Goal: Task Accomplishment & Management: Manage account settings

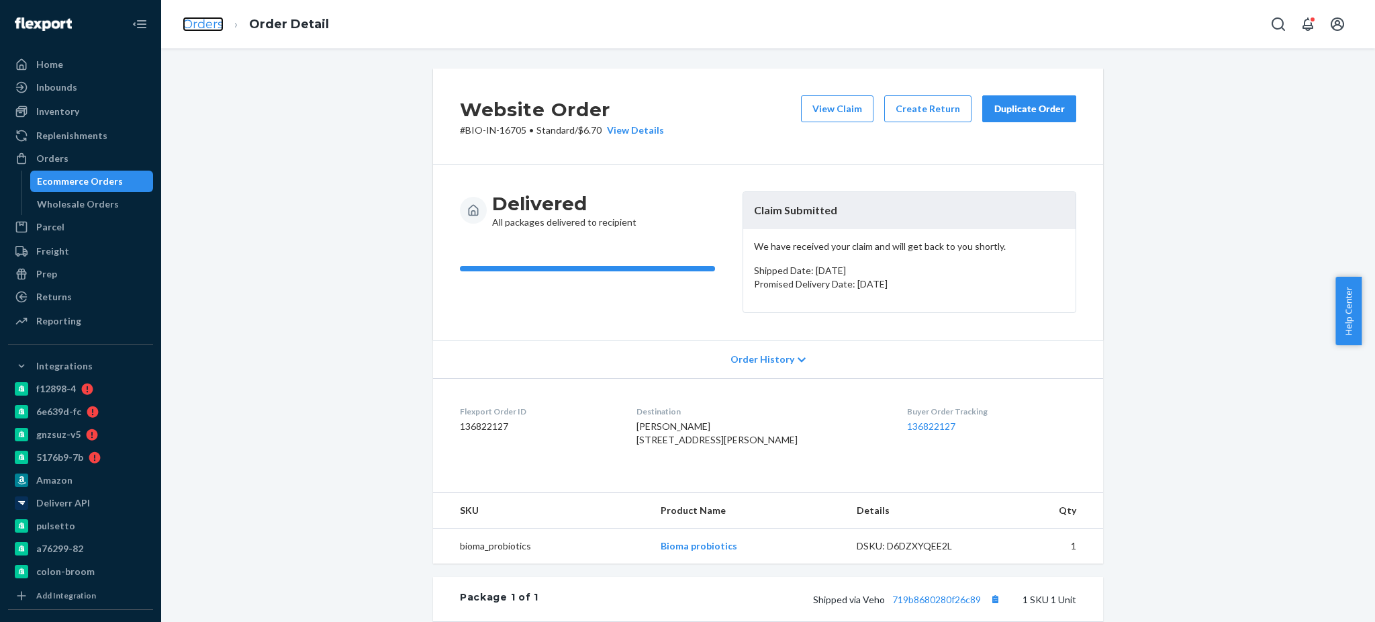
drag, startPoint x: 0, startPoint y: 0, endPoint x: 204, endPoint y: 21, distance: 205.2
click at [204, 21] on link "Orders" at bounding box center [203, 24] width 41 height 15
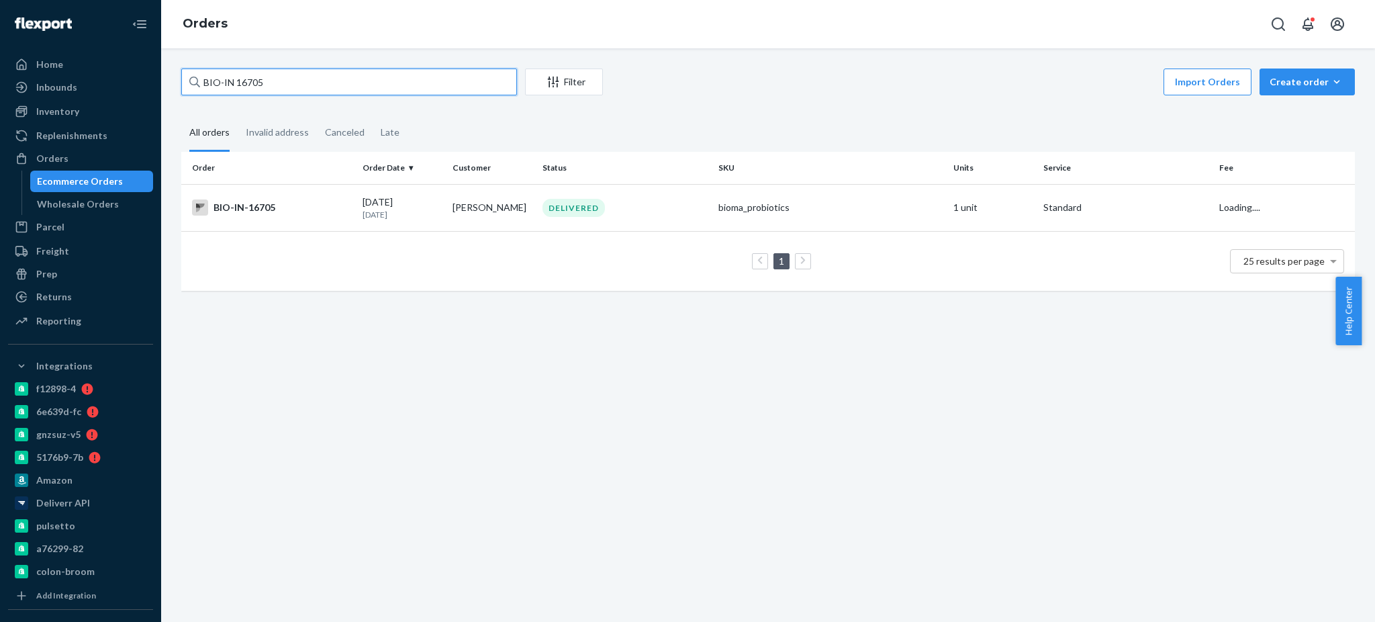
click at [320, 85] on input "BIO-IN 16705" at bounding box center [349, 81] width 336 height 27
paste input "2756670"
click at [393, 79] on input "2756670" at bounding box center [349, 81] width 336 height 27
paste input "#RHEA-8138"
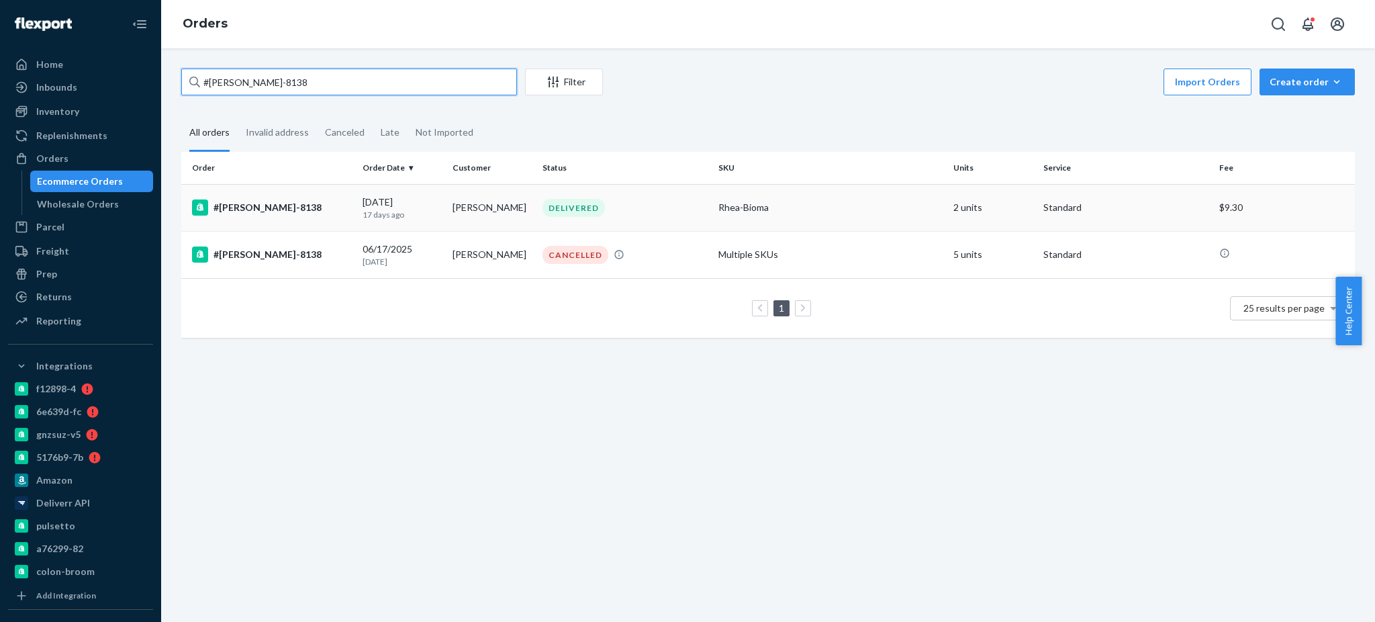
type input "#RHEA-8138"
click at [271, 199] on div "#RHEA-8138" at bounding box center [272, 207] width 160 height 16
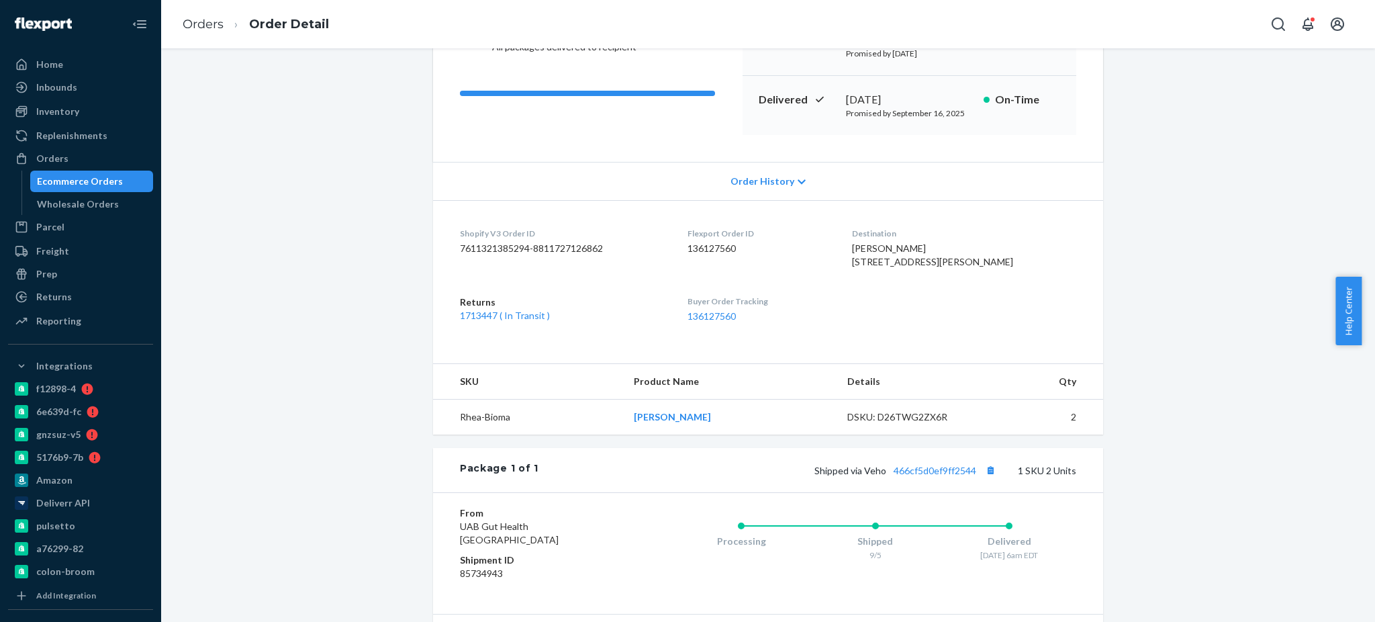
scroll to position [317, 0]
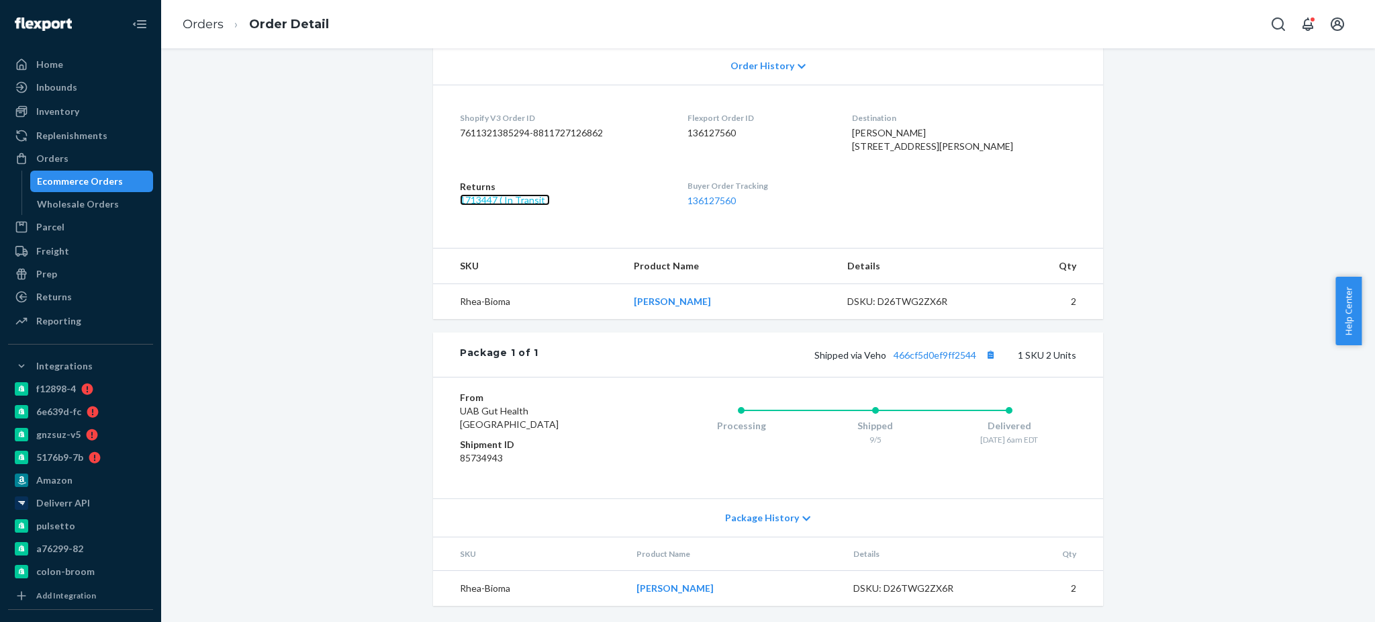
click at [500, 201] on link "1713447 ( In Transit )" at bounding box center [505, 199] width 90 height 11
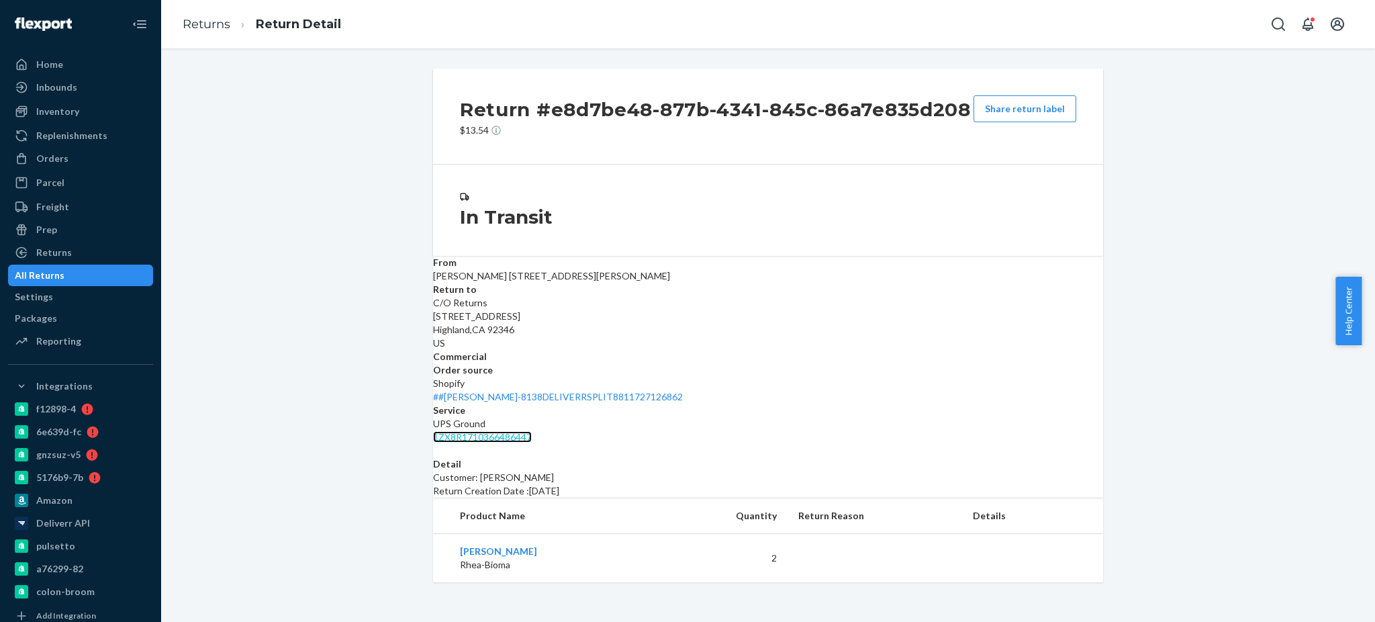
click at [532, 431] on link "1ZX8R1710366486447" at bounding box center [482, 436] width 99 height 11
click at [70, 155] on div "Orders" at bounding box center [80, 158] width 142 height 19
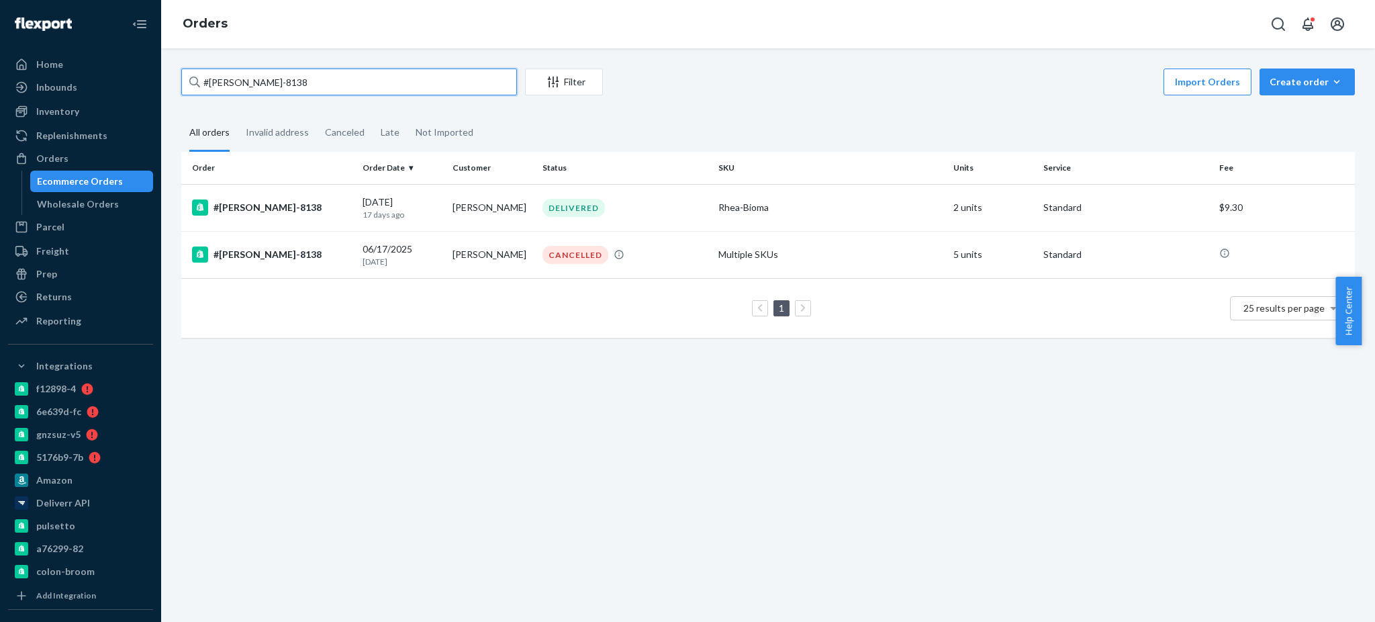
click at [381, 85] on input "#RHEA-8138" at bounding box center [349, 81] width 336 height 27
paste input "2709302"
type input "2709302"
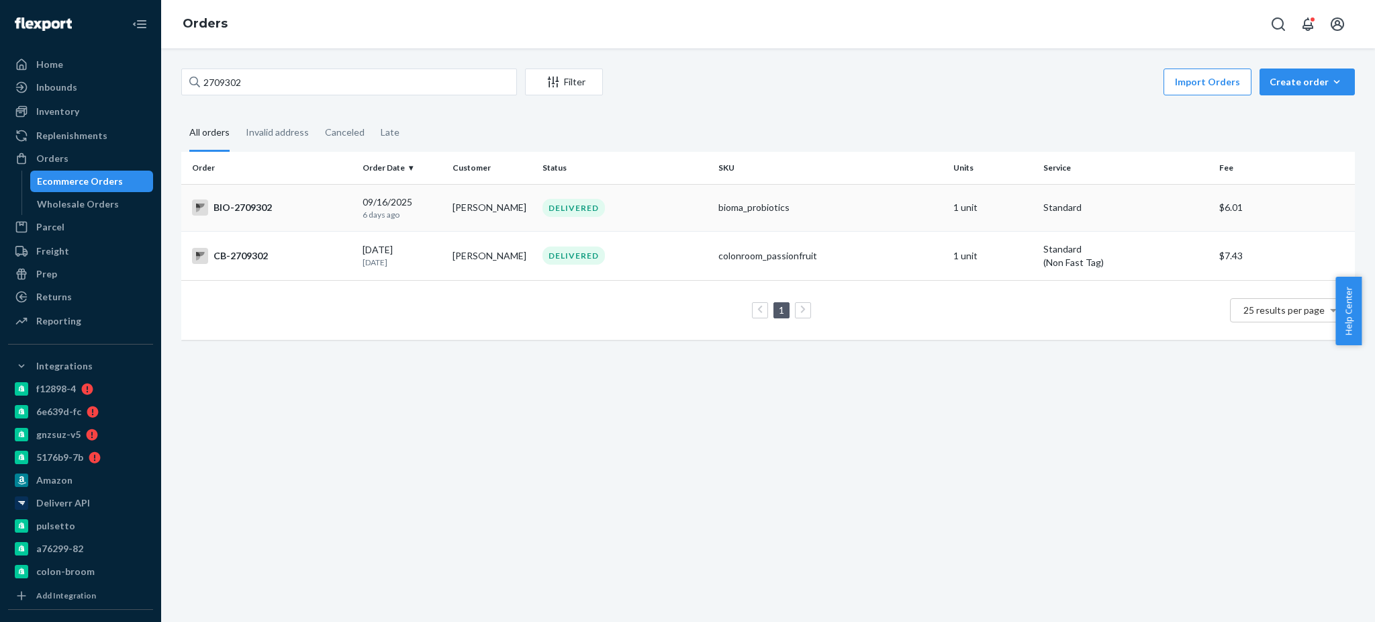
click at [249, 208] on div "BIO-2709302" at bounding box center [272, 207] width 160 height 16
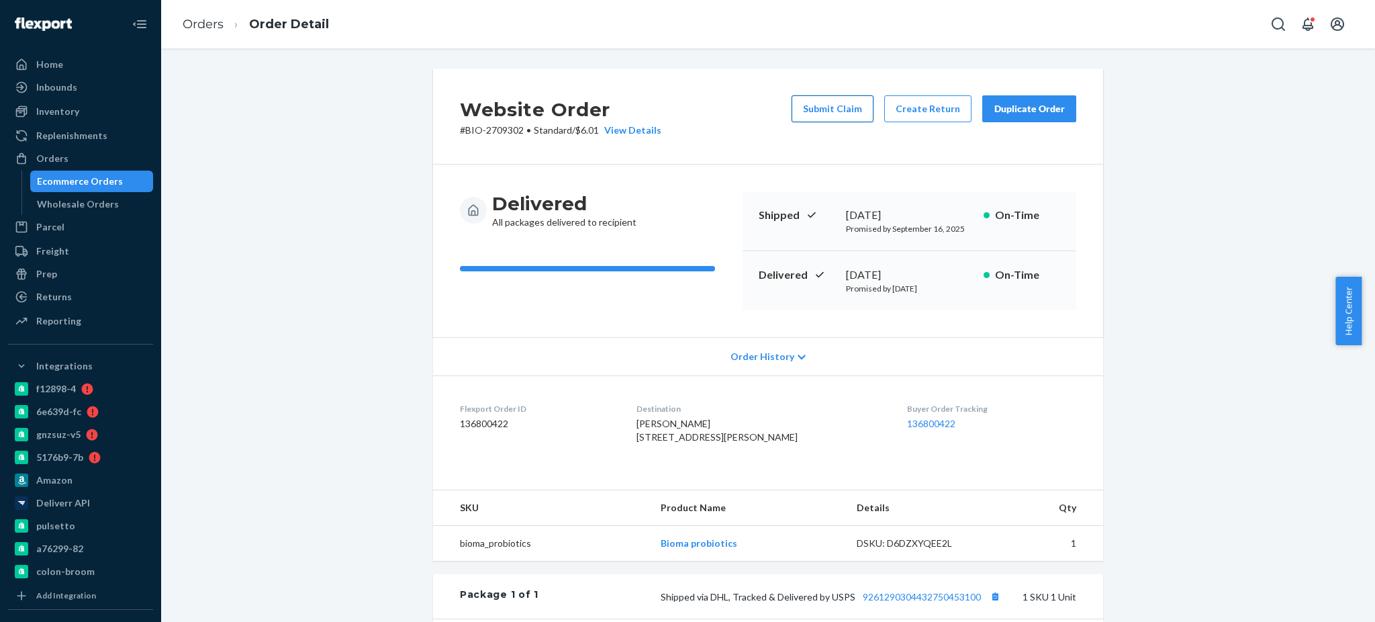
click at [849, 108] on button "Submit Claim" at bounding box center [833, 108] width 82 height 27
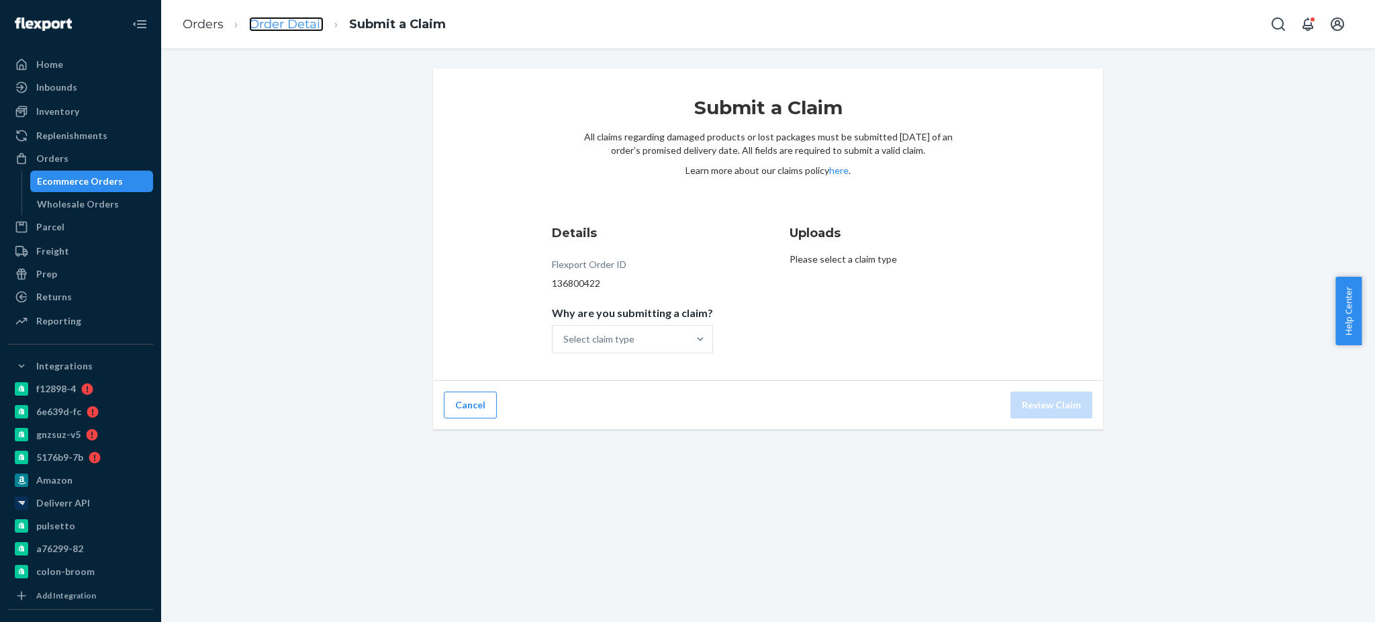
click at [302, 25] on link "Order Detail" at bounding box center [286, 24] width 75 height 15
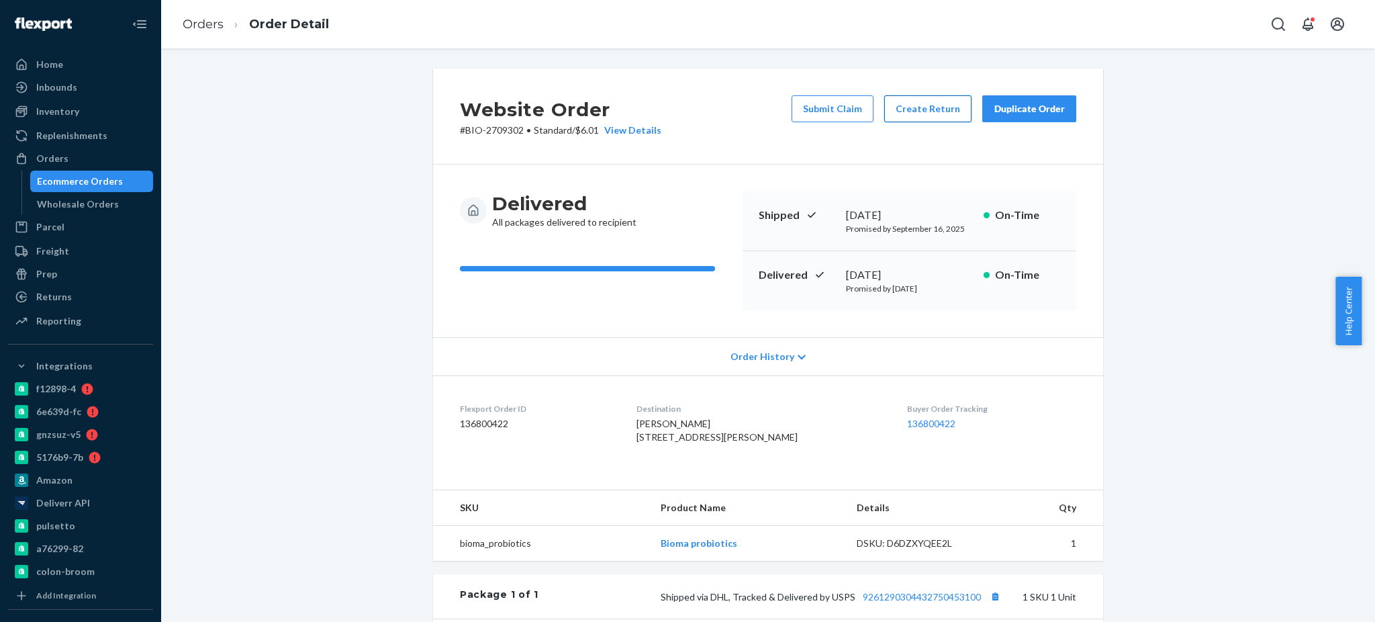
click at [918, 112] on button "Create Return" at bounding box center [927, 108] width 87 height 27
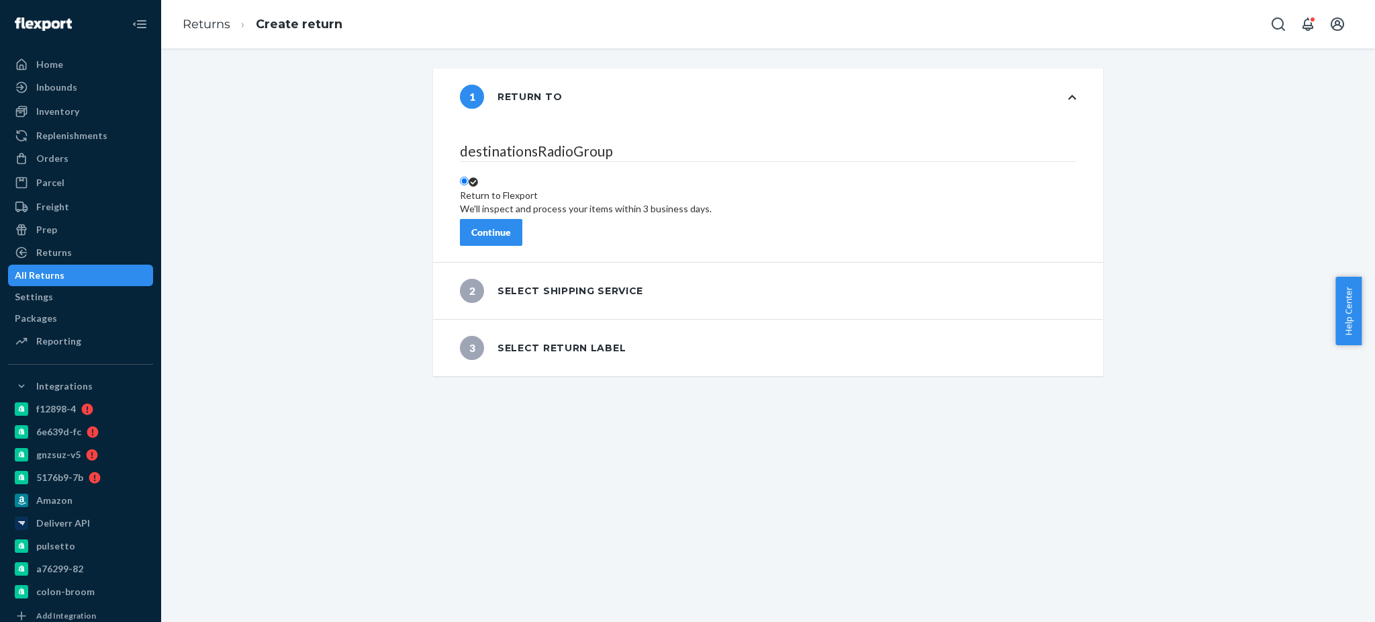
click at [511, 226] on div "Continue" at bounding box center [491, 232] width 40 height 13
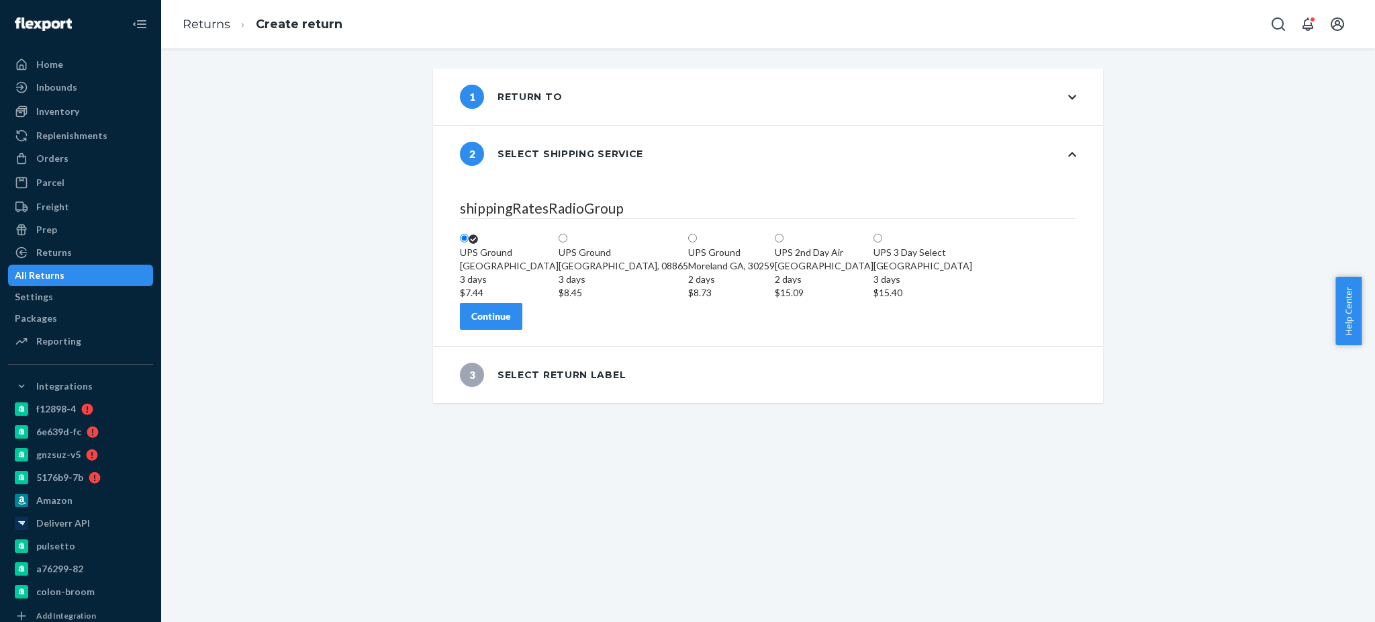
click at [511, 323] on div "Continue" at bounding box center [491, 316] width 40 height 13
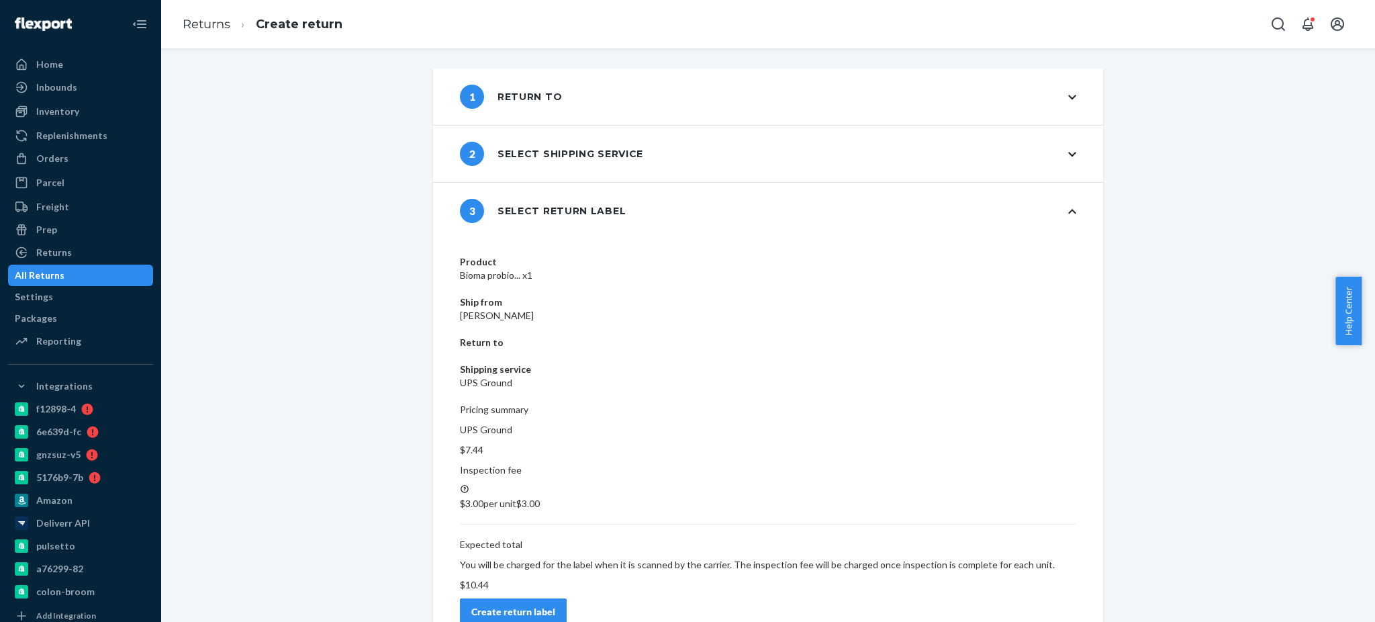
click at [555, 605] on div "Create return label" at bounding box center [513, 611] width 84 height 13
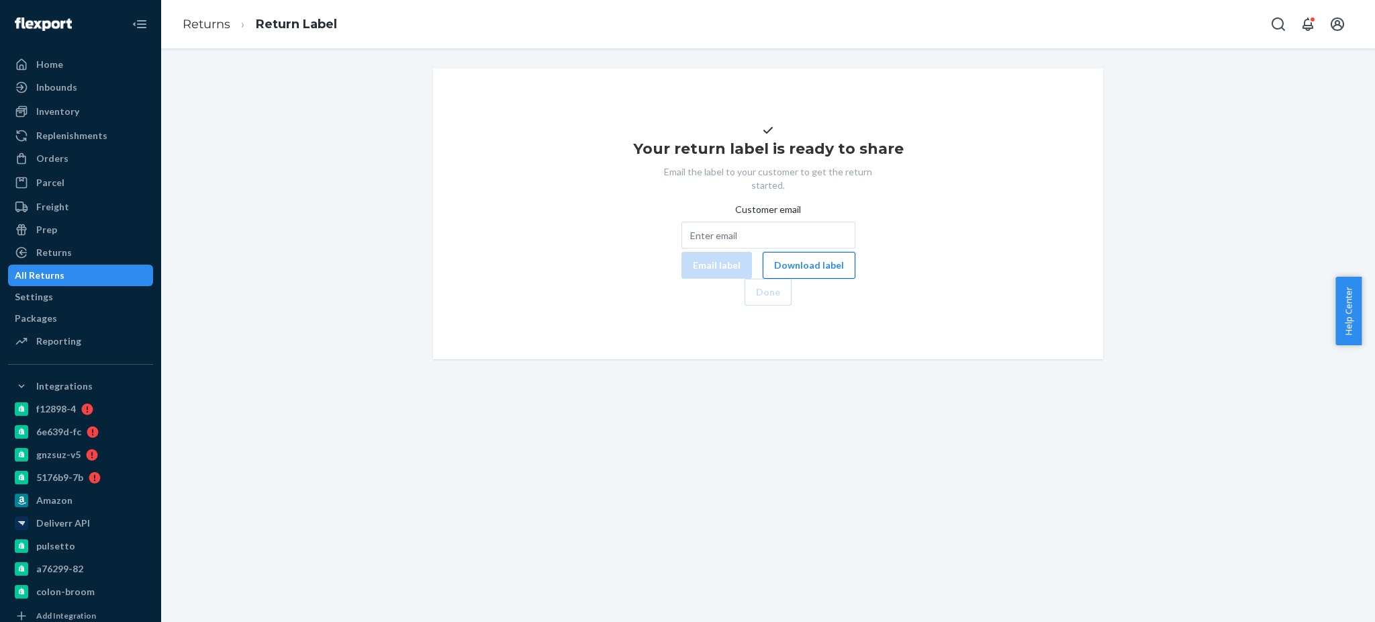
click at [763, 279] on button "Download label" at bounding box center [809, 265] width 93 height 27
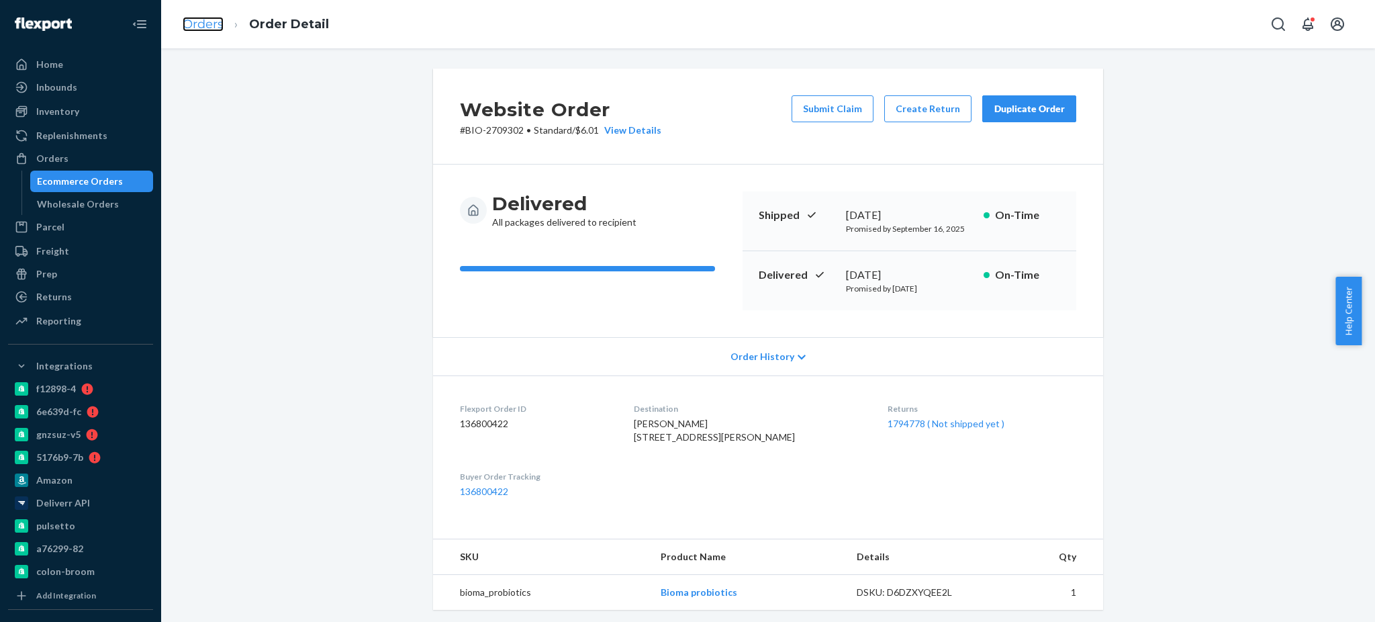
click at [207, 24] on link "Orders" at bounding box center [203, 24] width 41 height 15
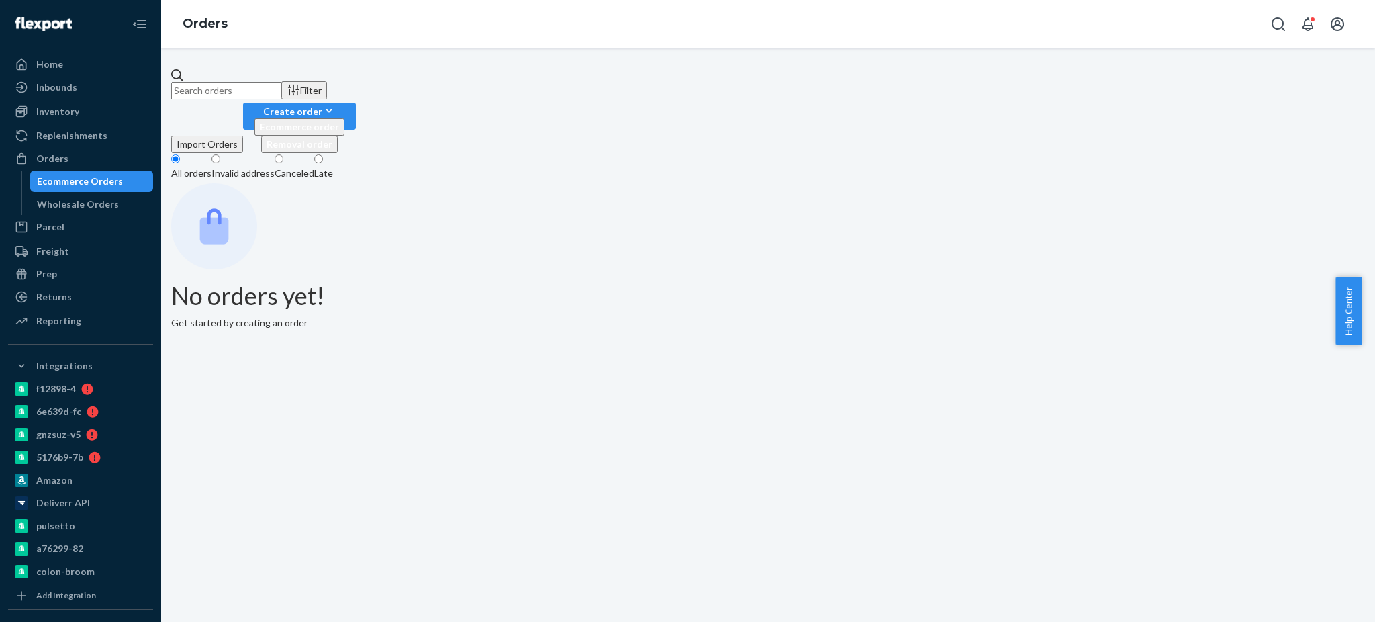
click at [281, 82] on input "text" at bounding box center [226, 90] width 110 height 17
paste input "2748431"
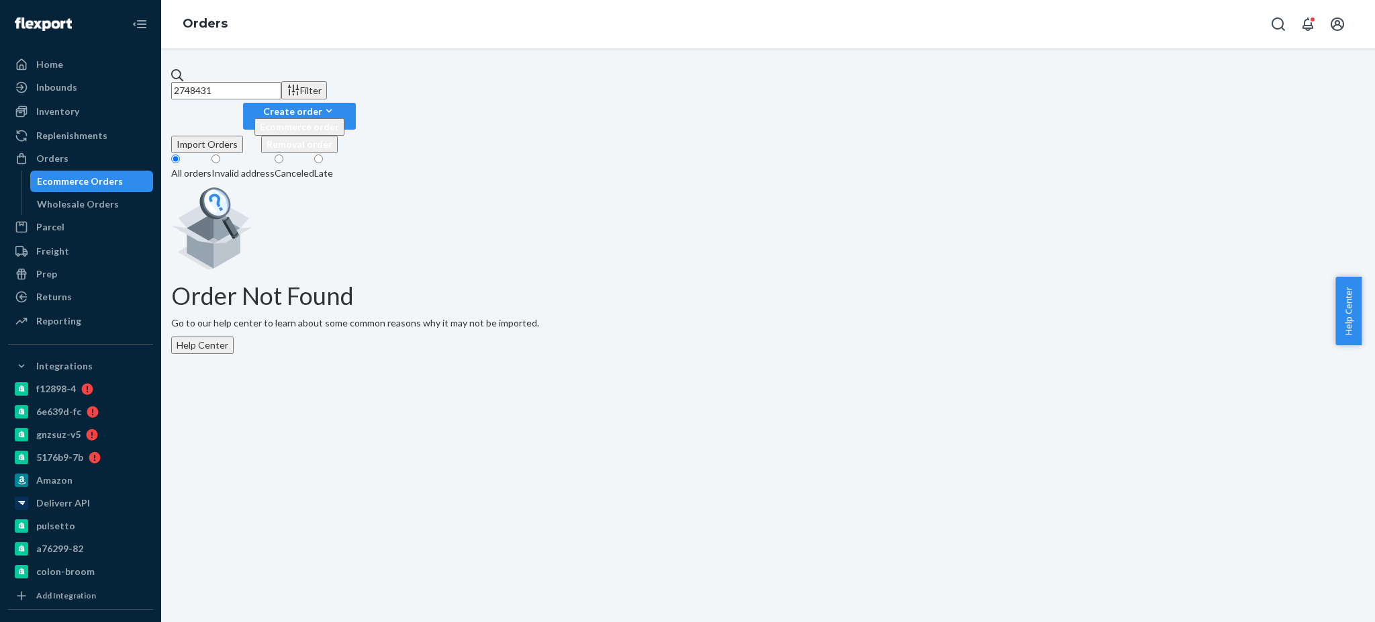
type input "2748431"
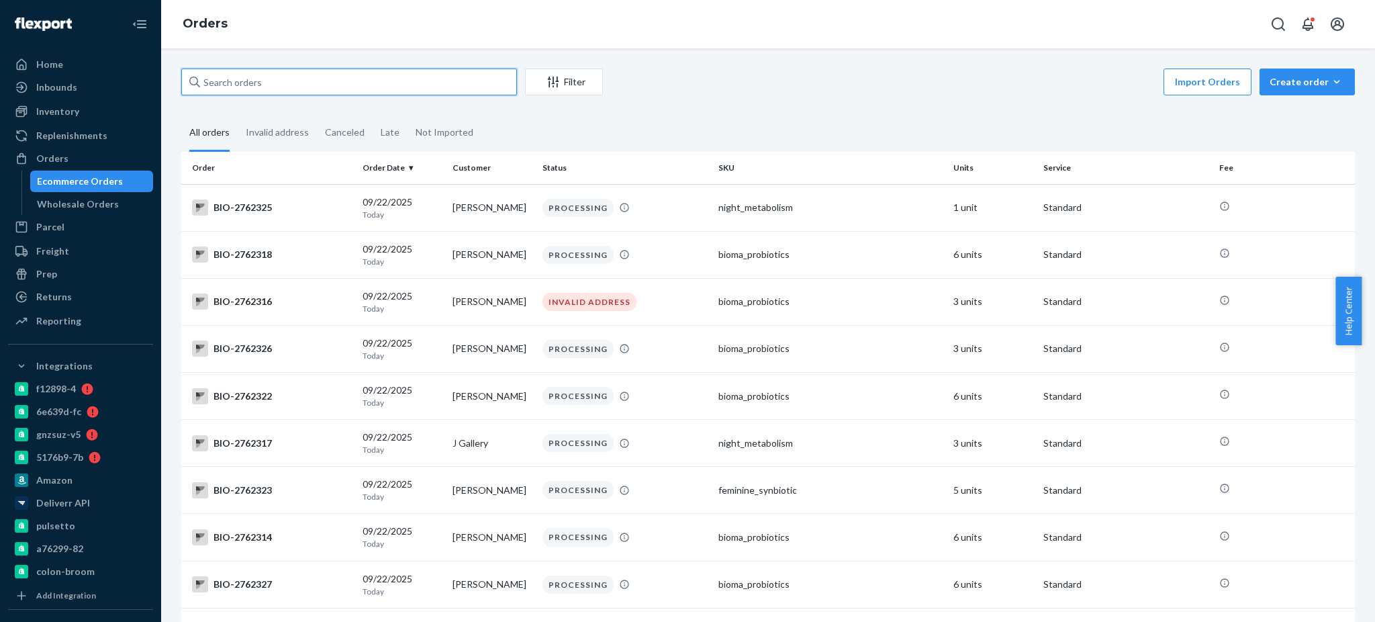
click at [299, 83] on input "text" at bounding box center [349, 81] width 336 height 27
paste input "2748431"
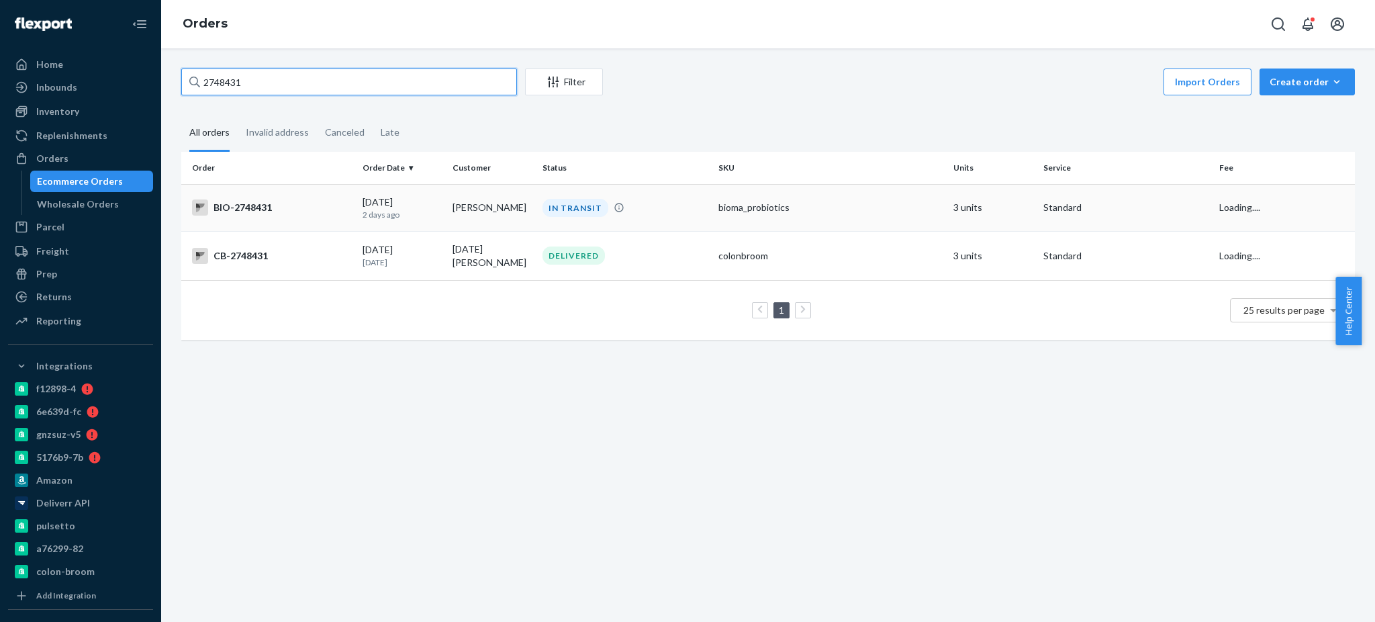
type input "2748431"
click at [260, 209] on div "BIO-2748431" at bounding box center [272, 207] width 160 height 16
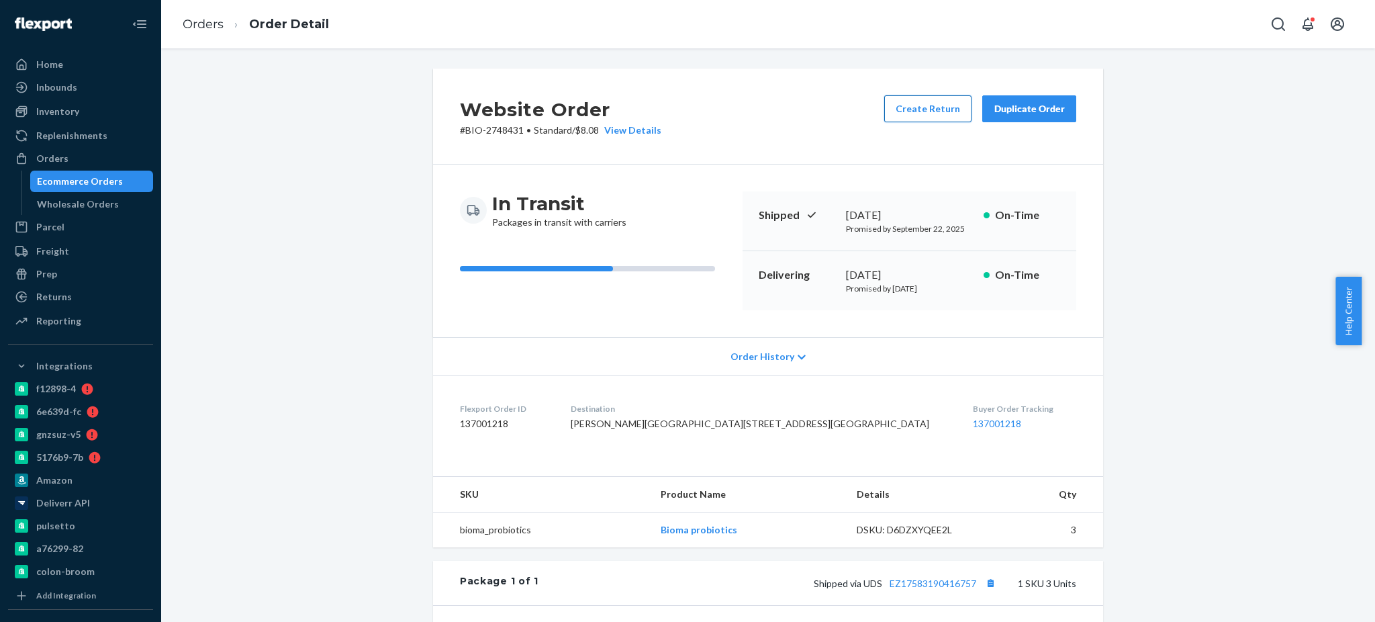
click at [933, 106] on button "Create Return" at bounding box center [927, 108] width 87 height 27
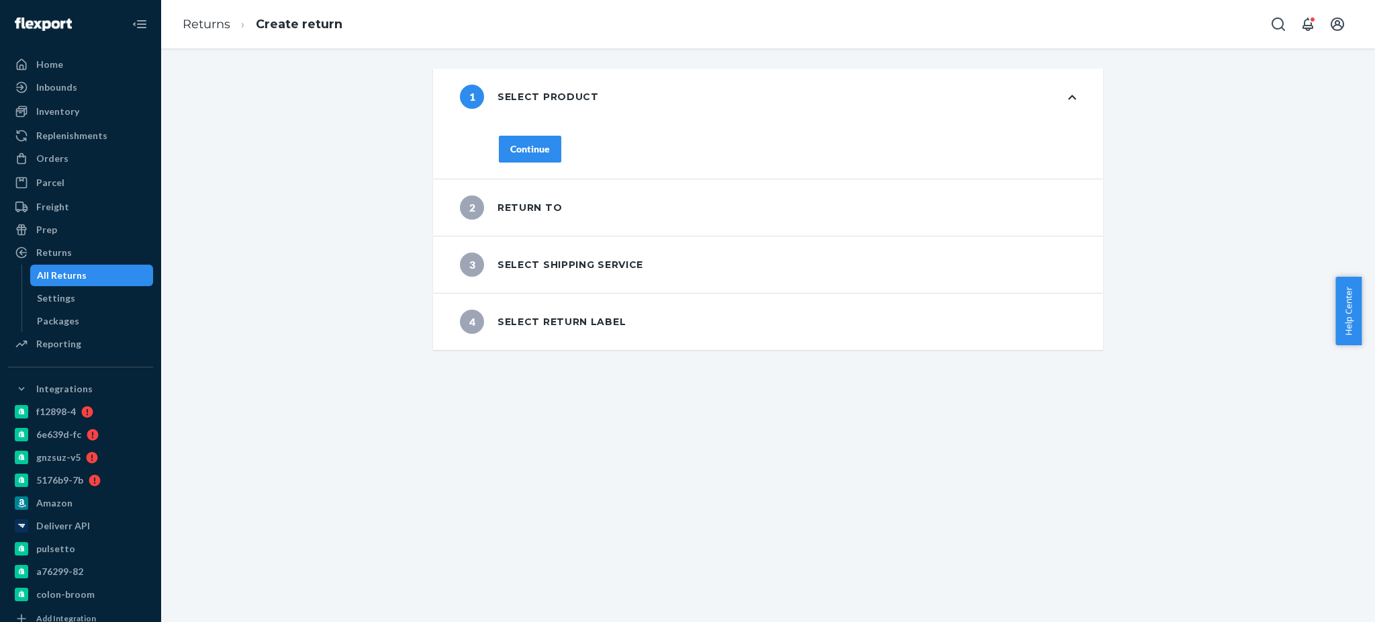
click at [530, 139] on button "Continue" at bounding box center [530, 149] width 62 height 27
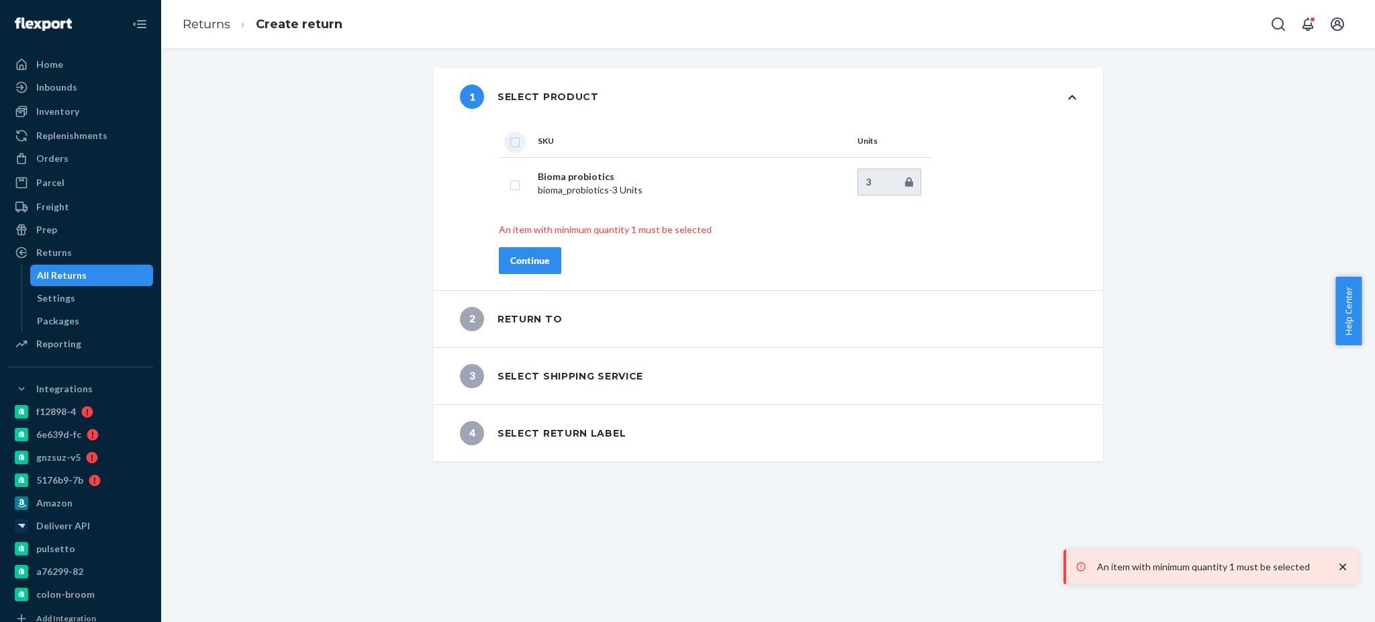
click at [510, 144] on input "checkbox" at bounding box center [515, 141] width 11 height 14
checkbox input "true"
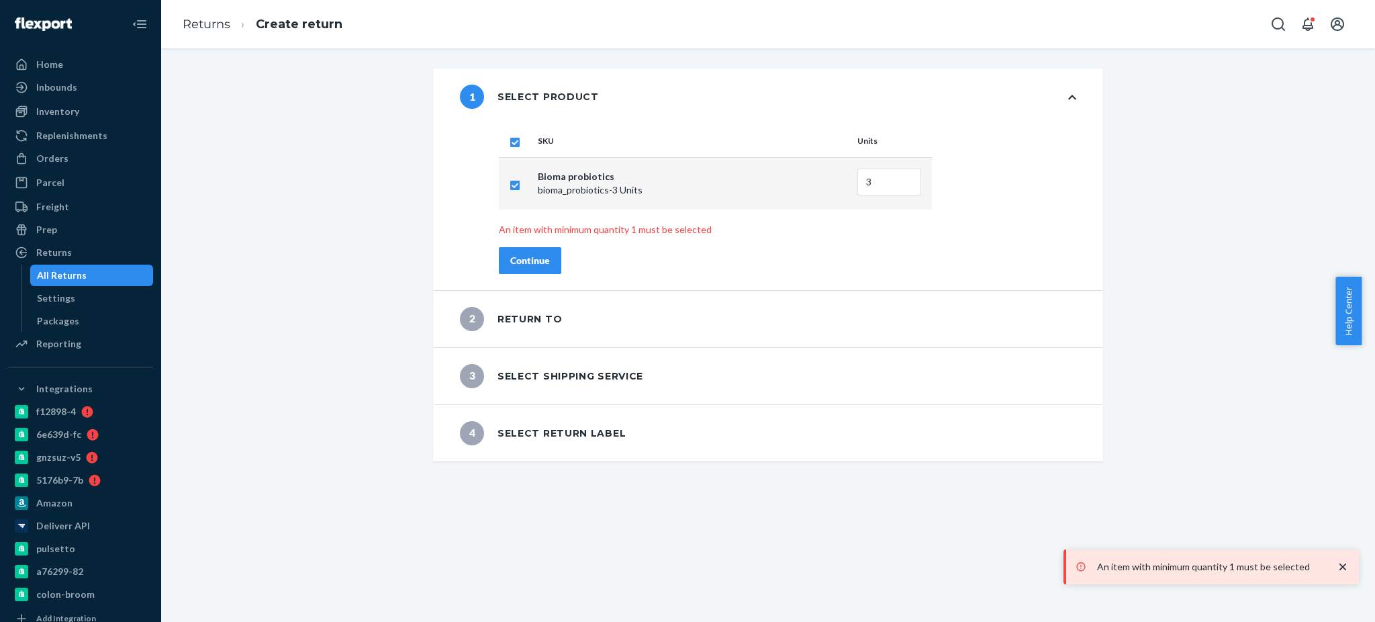
click at [518, 259] on div "Continue" at bounding box center [530, 260] width 40 height 13
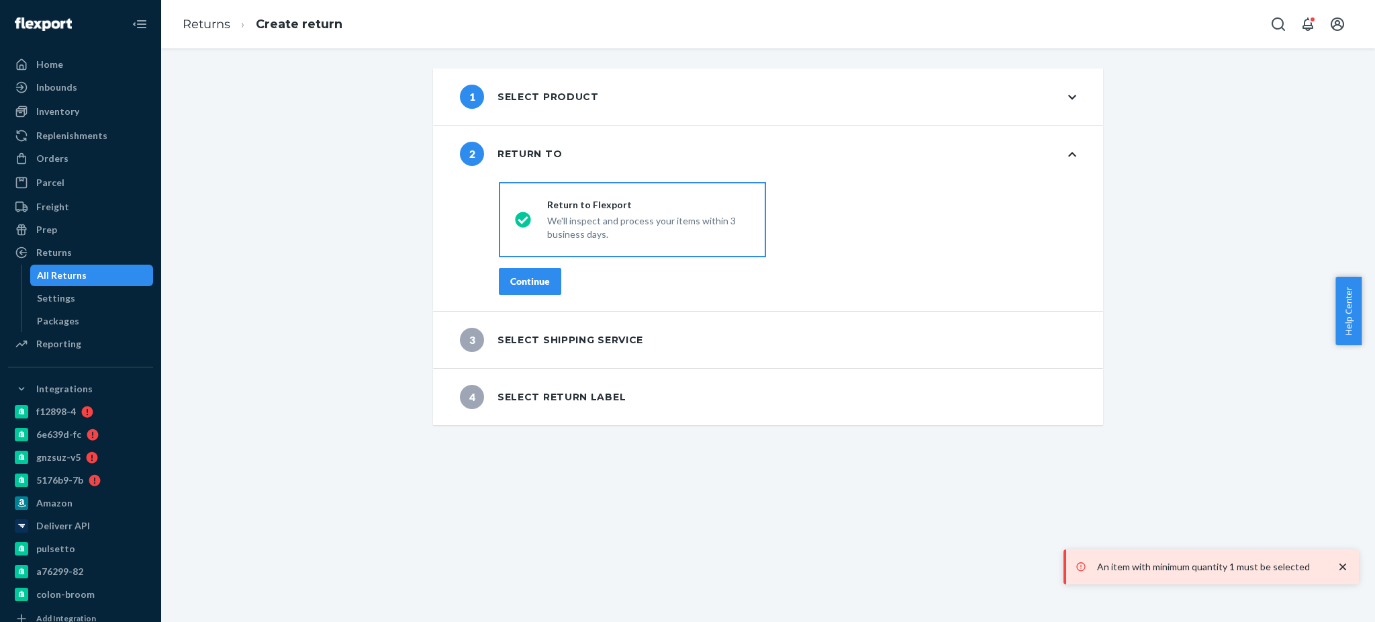
click at [519, 277] on div "Continue" at bounding box center [530, 281] width 40 height 13
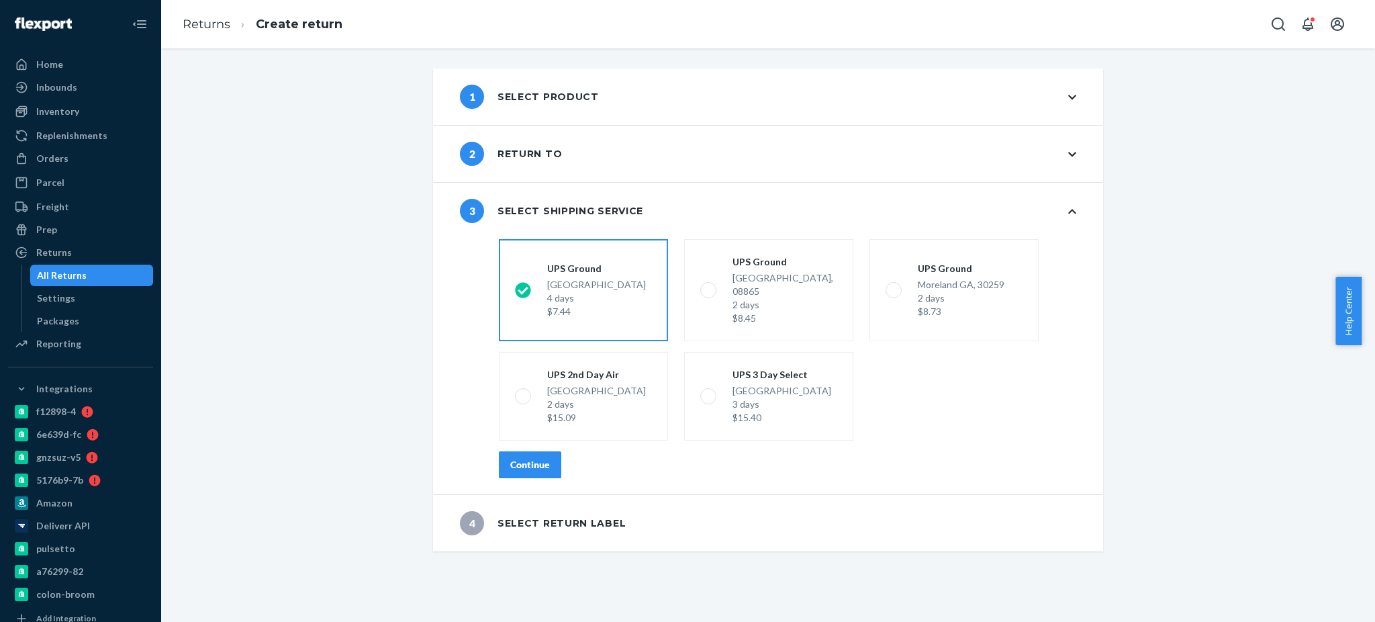
click at [539, 458] on div "Continue" at bounding box center [530, 464] width 40 height 13
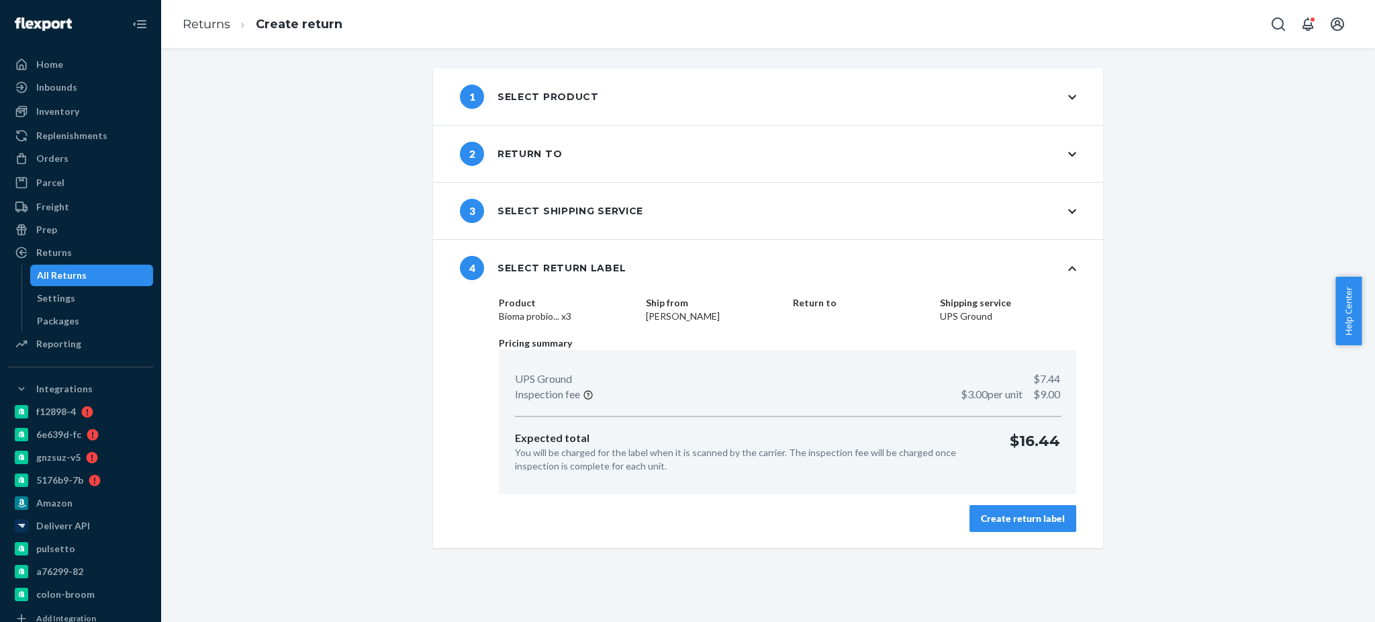
click at [986, 525] on button "Create return label" at bounding box center [1022, 518] width 107 height 27
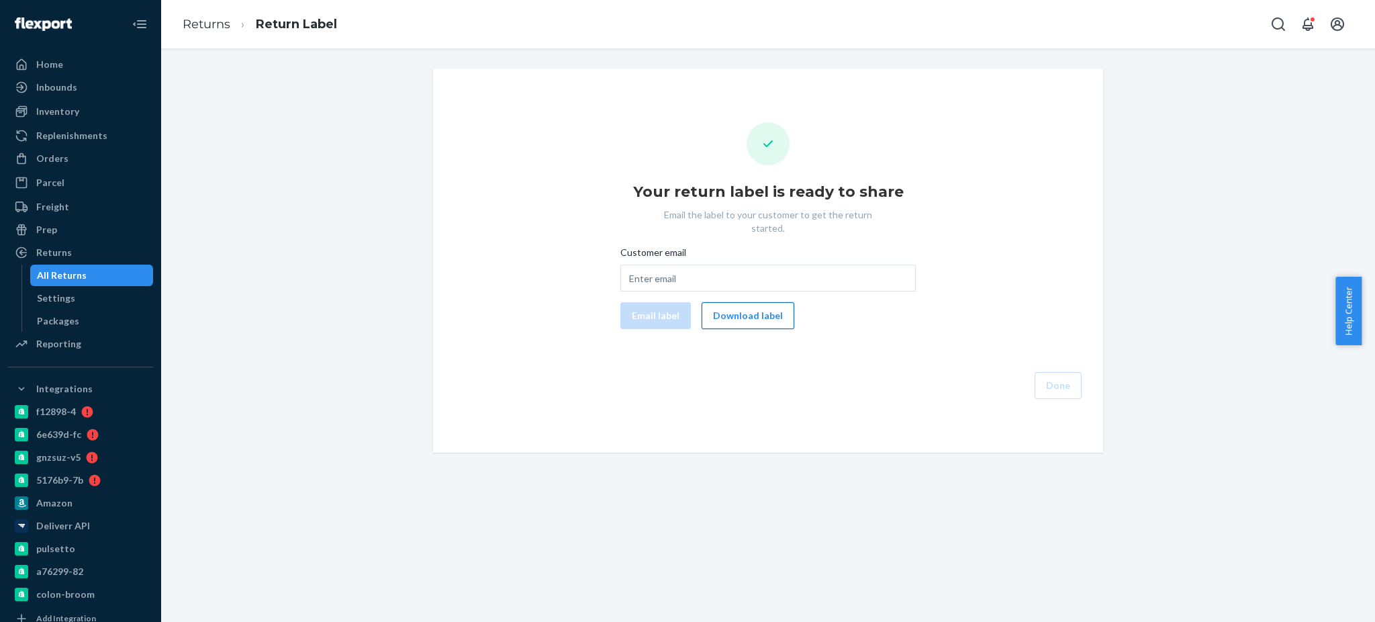
click at [750, 302] on button "Download label" at bounding box center [748, 315] width 93 height 27
